Goal: Check status: Check status

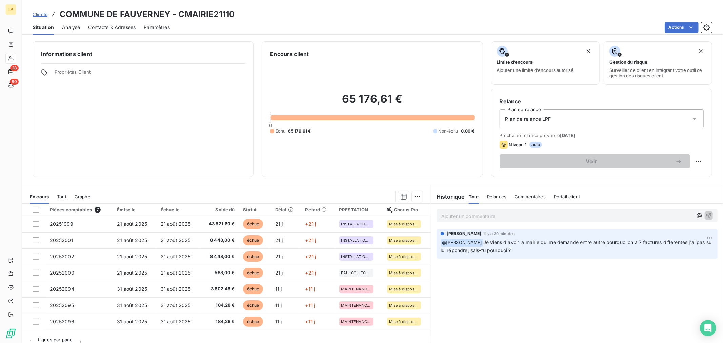
scroll to position [11, 0]
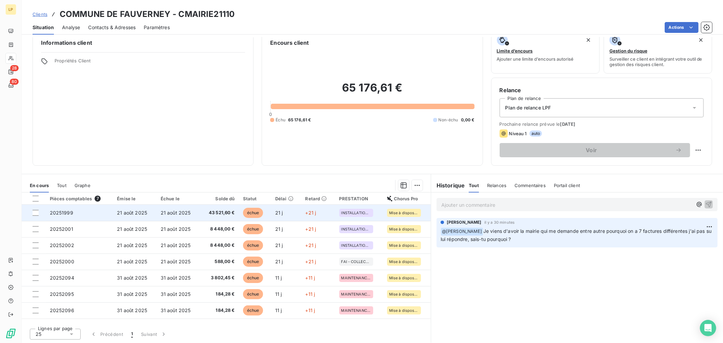
click at [224, 217] on td "43 521,60 €" at bounding box center [219, 213] width 39 height 16
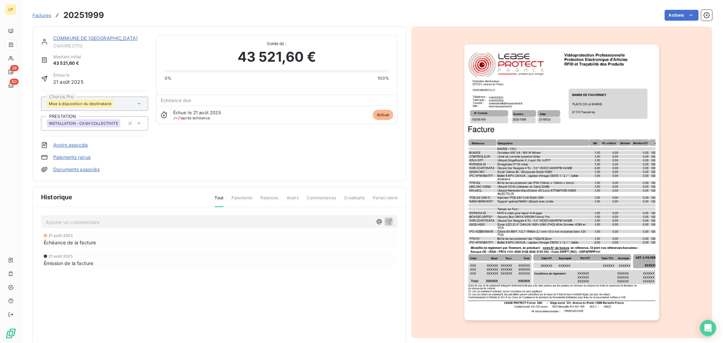
scroll to position [12, 0]
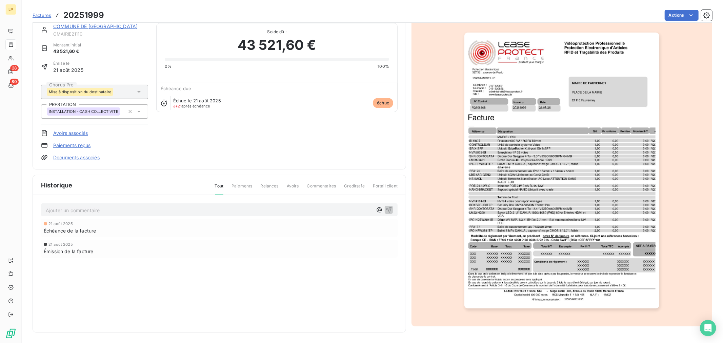
click at [606, 218] on img "button" at bounding box center [561, 171] width 195 height 276
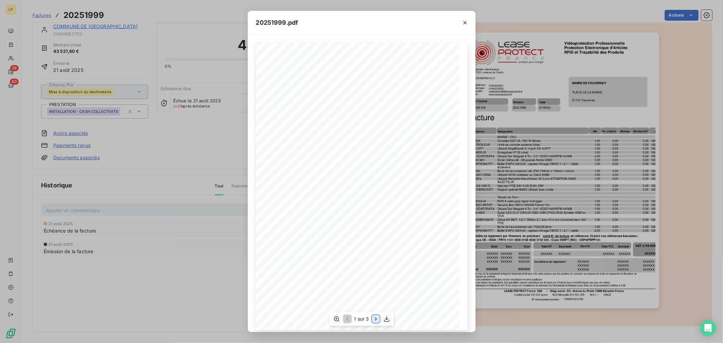
click at [375, 318] on icon "button" at bounding box center [376, 318] width 2 height 3
click at [375, 318] on icon "button" at bounding box center [376, 318] width 7 height 7
click at [131, 116] on div "20251999.pdf Remise Référence Qté Montant HT Px unitaire * Désignation * 1,00 0…" at bounding box center [361, 171] width 723 height 343
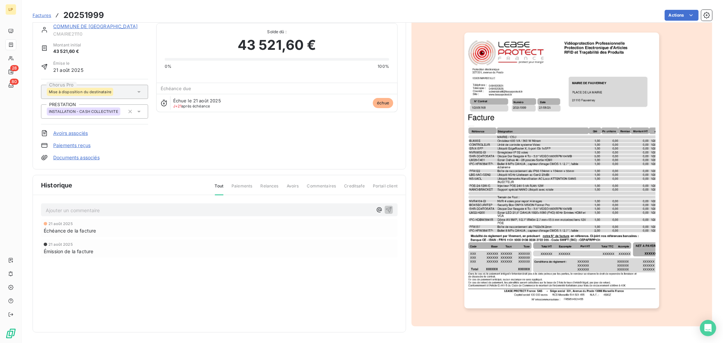
click at [87, 24] on link "COMMUNE DE [GEOGRAPHIC_DATA]" at bounding box center [95, 26] width 84 height 6
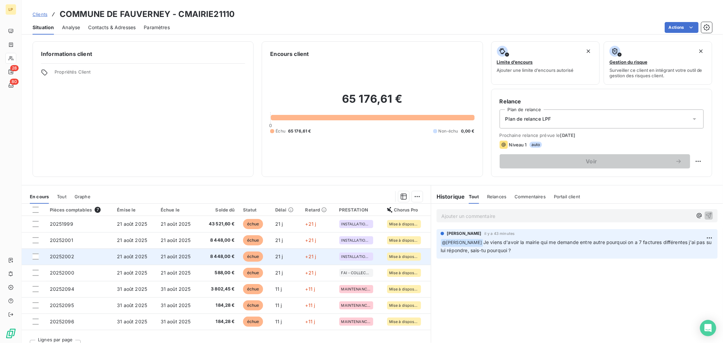
click at [182, 259] on span "21 août 2025" at bounding box center [176, 256] width 30 height 6
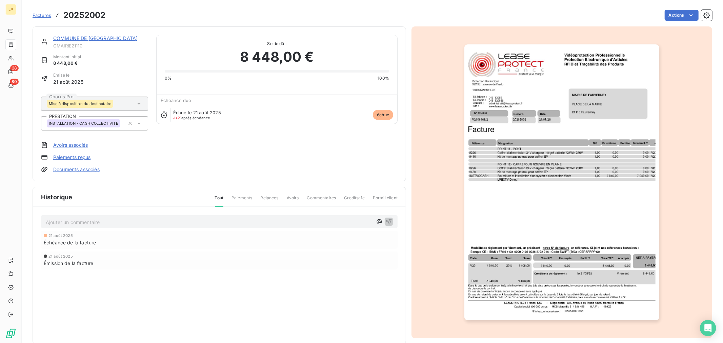
click at [681, 87] on div at bounding box center [561, 182] width 300 height 312
click at [81, 36] on link "COMMUNE DE [GEOGRAPHIC_DATA]" at bounding box center [95, 38] width 84 height 6
